Goal: Task Accomplishment & Management: Complete application form

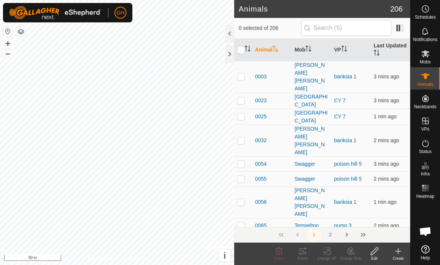
checkbox input "true"
click at [282, 250] on icon at bounding box center [278, 250] width 7 height 7
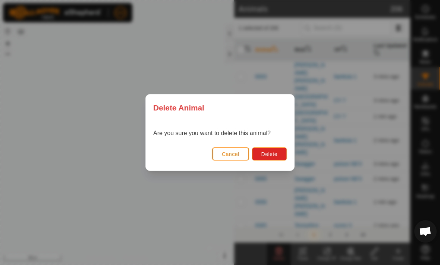
click at [264, 152] on span "Delete" at bounding box center [269, 154] width 16 height 6
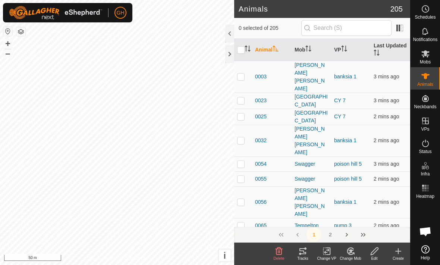
click at [226, 56] on div at bounding box center [229, 54] width 9 height 18
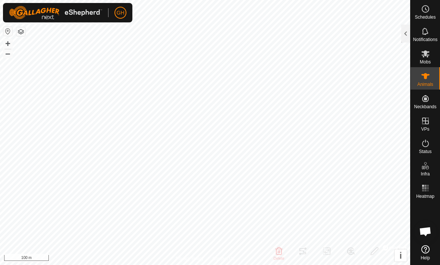
click at [405, 32] on div at bounding box center [405, 34] width 9 height 18
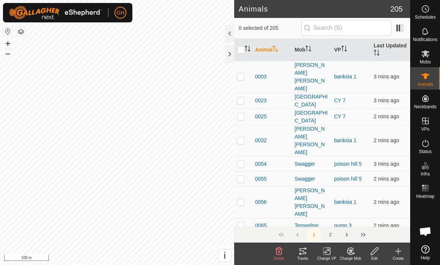
click at [400, 250] on icon at bounding box center [397, 250] width 9 height 9
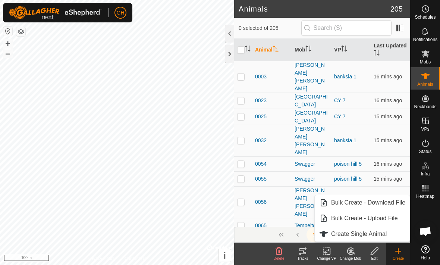
click at [386, 229] on span "Create Single Animal" at bounding box center [359, 233] width 56 height 9
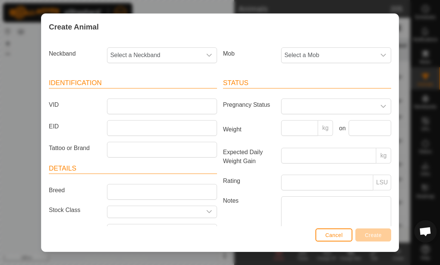
click at [186, 53] on span "Select a Neckband" at bounding box center [154, 55] width 94 height 15
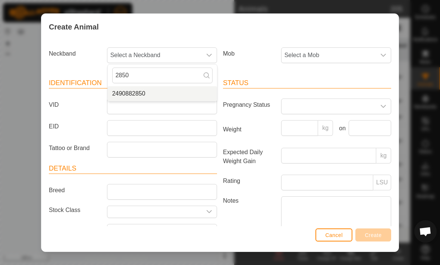
type input "2850"
click at [182, 95] on li "2490882850" at bounding box center [162, 93] width 109 height 15
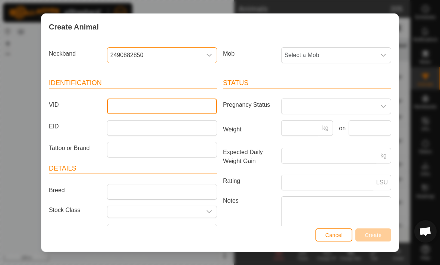
click at [189, 103] on input "VID" at bounding box center [162, 106] width 110 height 16
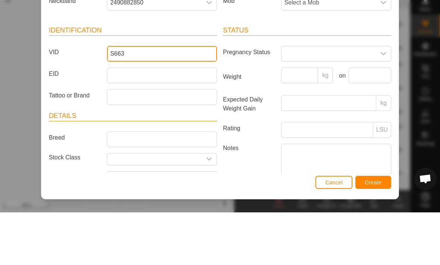
type input "S663"
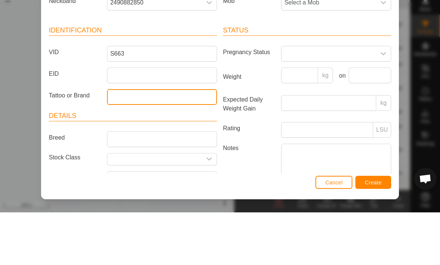
click at [159, 142] on input "Tattoo or Brand" at bounding box center [162, 150] width 110 height 16
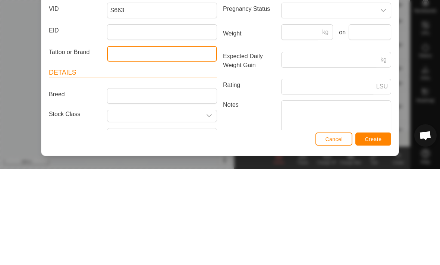
type input "2"
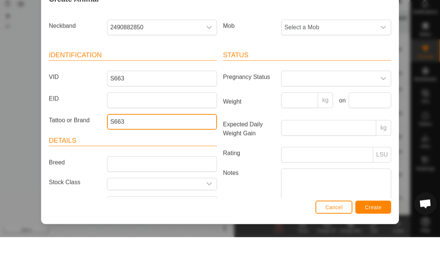
type input "S663"
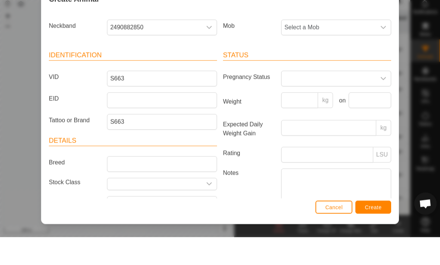
click at [374, 48] on span "Select a Mob" at bounding box center [328, 55] width 94 height 15
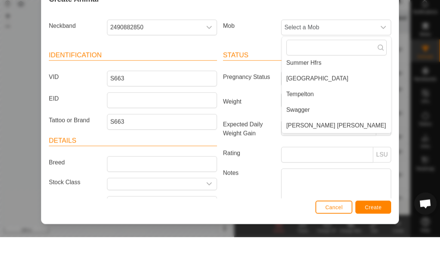
scroll to position [19, 0]
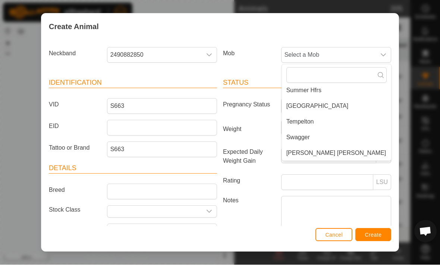
click at [328, 124] on li "Tempelton" at bounding box center [336, 121] width 109 height 15
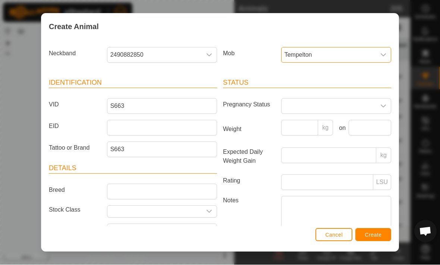
click at [387, 228] on button "Create" at bounding box center [373, 234] width 36 height 13
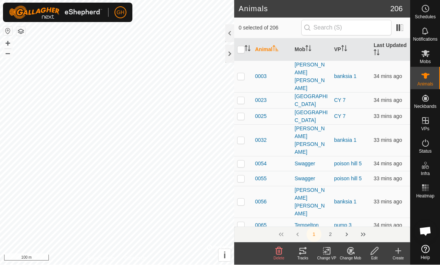
click at [375, 251] on icon at bounding box center [373, 250] width 7 height 7
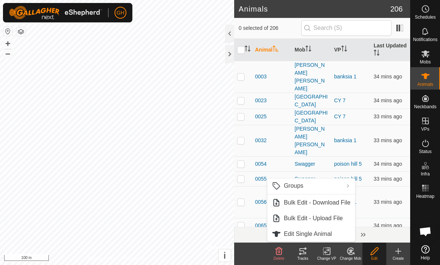
click at [397, 252] on icon at bounding box center [397, 250] width 9 height 9
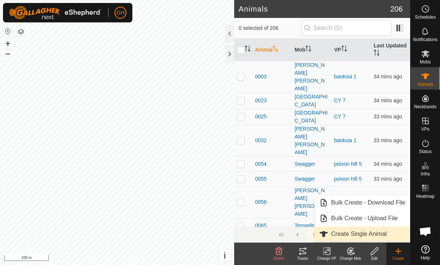
click at [384, 231] on span "Create Single Animal" at bounding box center [359, 233] width 56 height 9
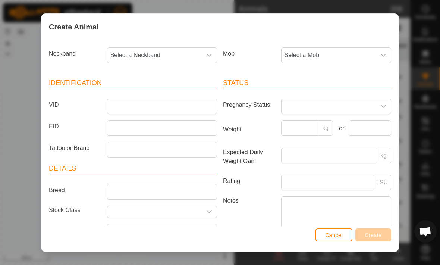
click at [181, 51] on span "Select a Neckband" at bounding box center [154, 55] width 94 height 15
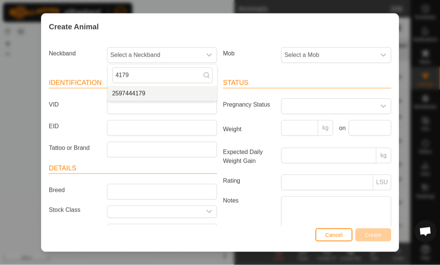
type input "4179"
click at [156, 95] on li "2597444179" at bounding box center [162, 93] width 109 height 15
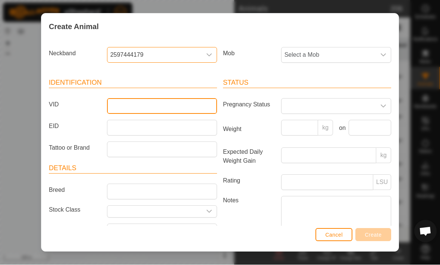
click at [172, 104] on input "VID" at bounding box center [162, 106] width 110 height 16
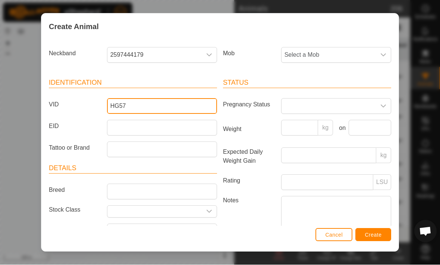
type input "HG57"
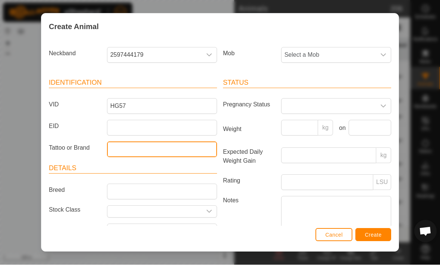
click at [130, 146] on input "Tattoo or Brand" at bounding box center [162, 150] width 110 height 16
type input "HG57"
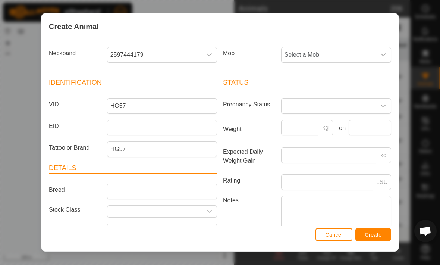
click at [382, 61] on div "dropdown trigger" at bounding box center [383, 55] width 15 height 15
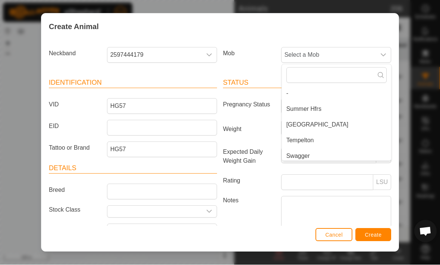
click at [346, 137] on li "Tempelton" at bounding box center [336, 140] width 109 height 15
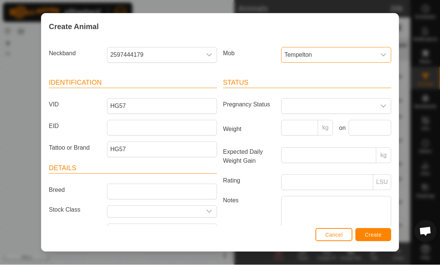
click at [376, 234] on span "Create" at bounding box center [373, 235] width 17 height 6
